Goal: Go to known website: Go to known website

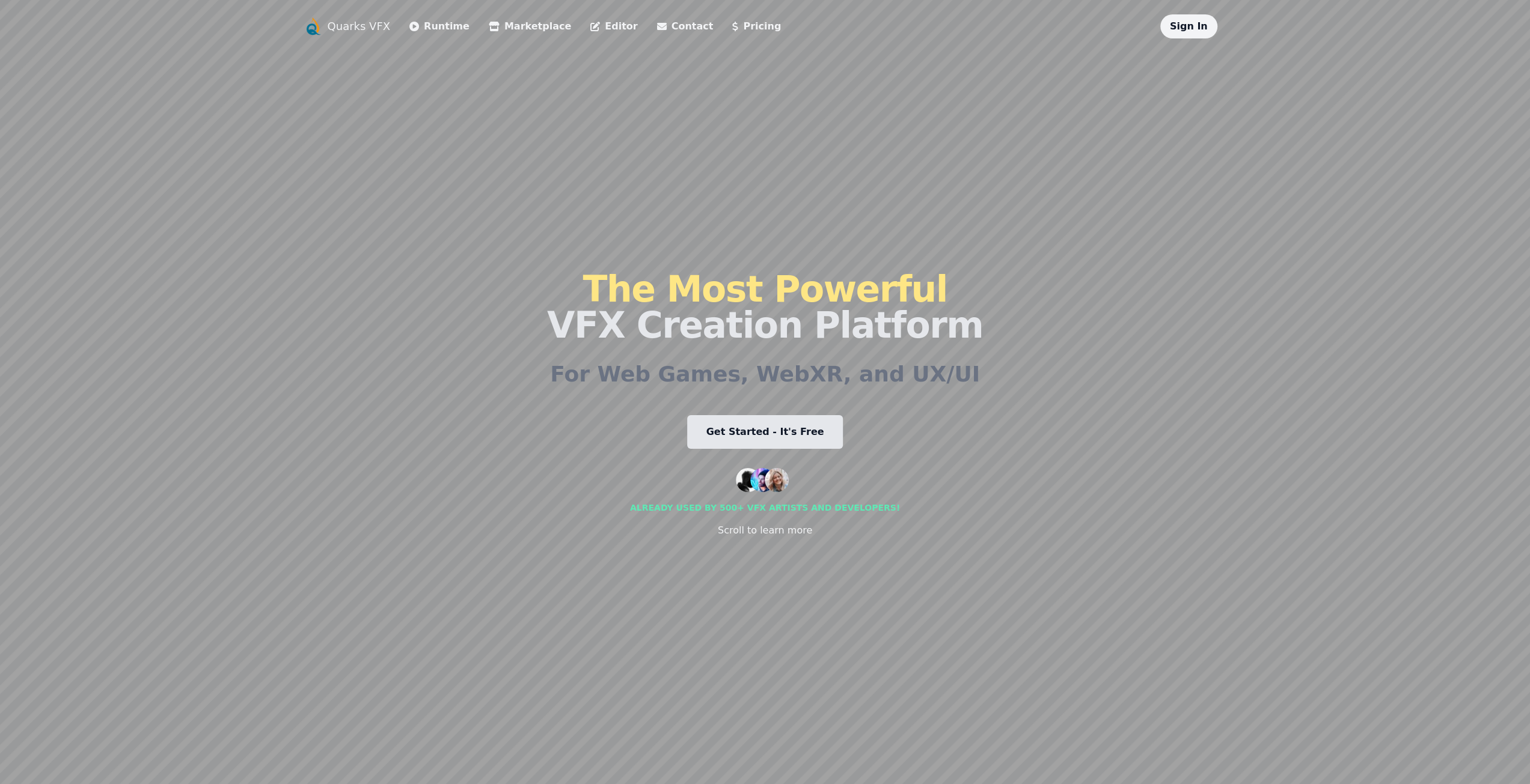
click at [435, 24] on link "Runtime" at bounding box center [439, 27] width 60 height 14
click at [591, 23] on link "Editor" at bounding box center [614, 27] width 47 height 14
